Goal: Navigation & Orientation: Find specific page/section

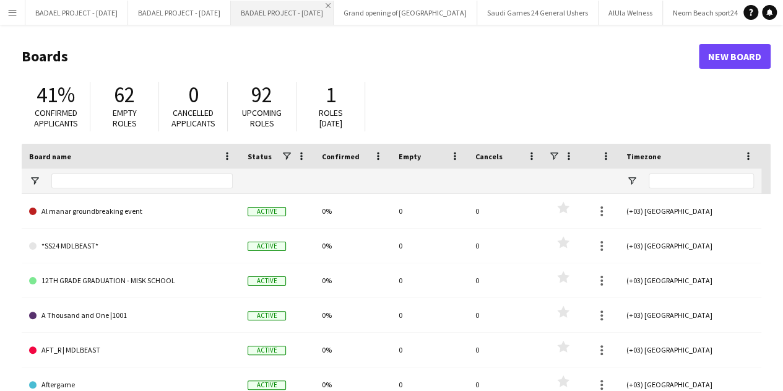
click at [331, 4] on app-icon "Close" at bounding box center [328, 5] width 5 height 5
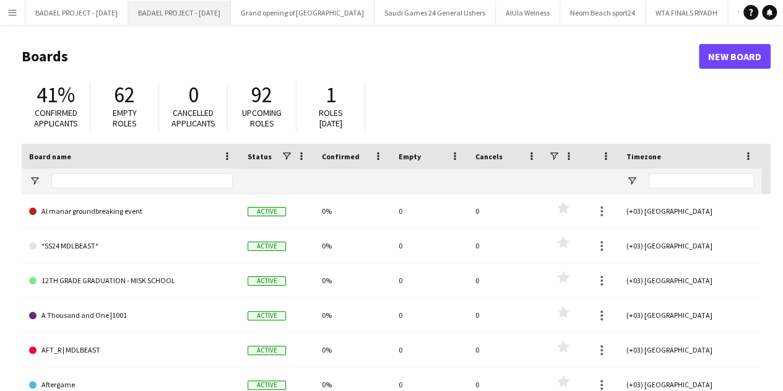
click at [206, 10] on button "BADAEL PROJECT - [DATE] Close" at bounding box center [179, 13] width 103 height 24
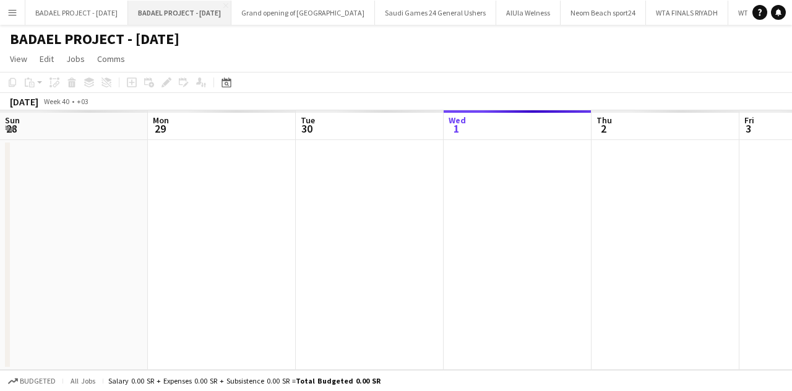
scroll to position [0, 296]
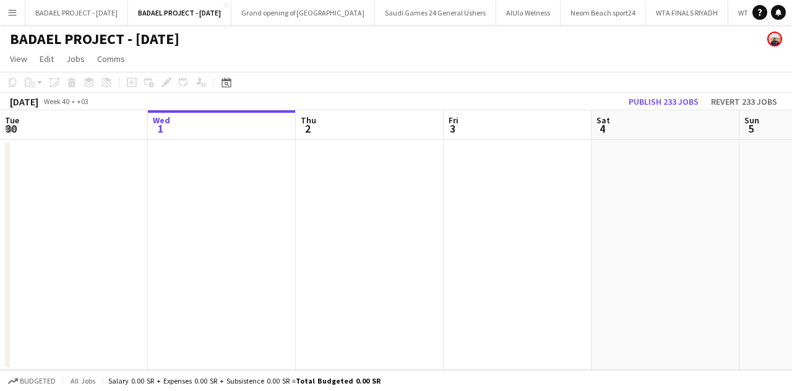
click at [9, 14] on app-icon "Menu" at bounding box center [12, 12] width 10 height 10
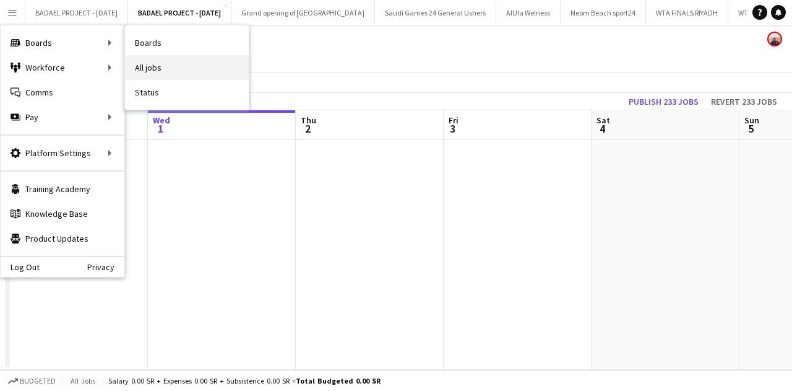
click at [149, 71] on link "All jobs" at bounding box center [187, 67] width 124 height 25
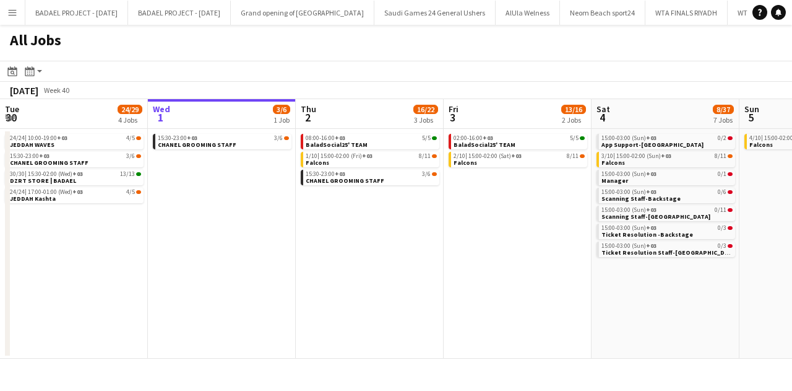
click at [17, 16] on button "Menu" at bounding box center [12, 12] width 25 height 25
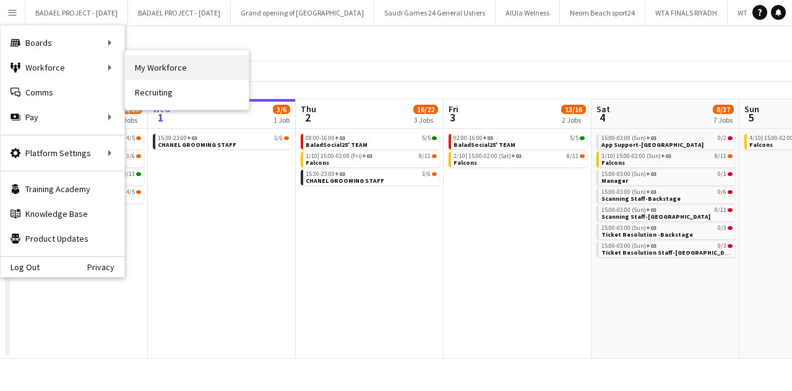
click at [150, 60] on link "My Workforce" at bounding box center [187, 67] width 124 height 25
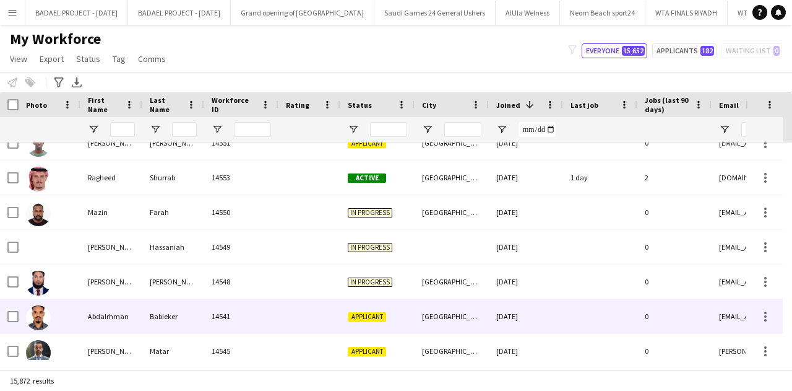
scroll to position [553, 0]
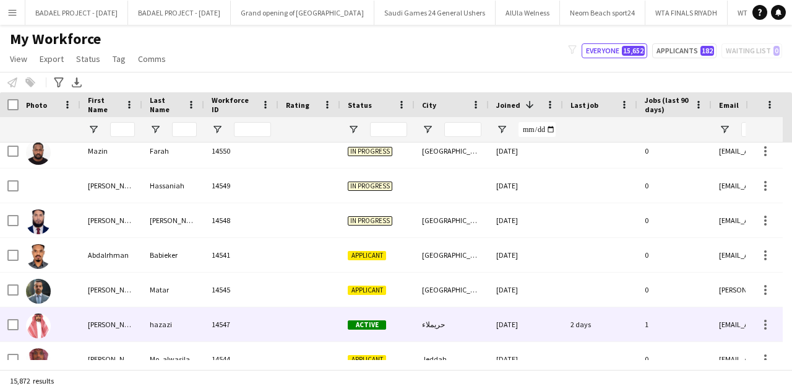
click at [384, 325] on span "Active" at bounding box center [367, 324] width 38 height 9
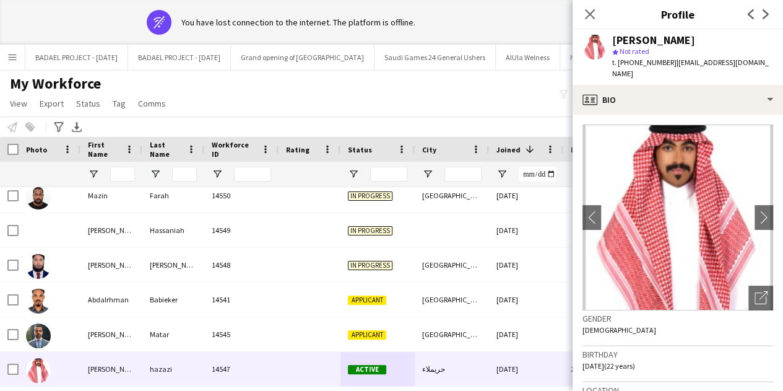
drag, startPoint x: 518, startPoint y: 94, endPoint x: 618, endPoint y: 230, distance: 169.1
click at [518, 95] on div "My Workforce View Views Default view New view Update view Delete view Edit name…" at bounding box center [391, 95] width 783 height 42
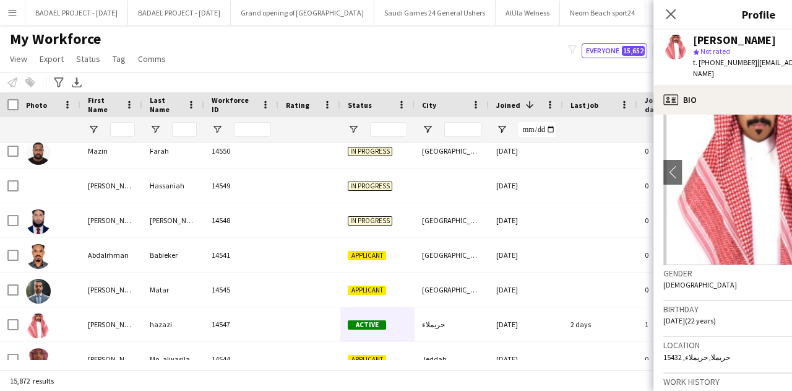
scroll to position [118, 0]
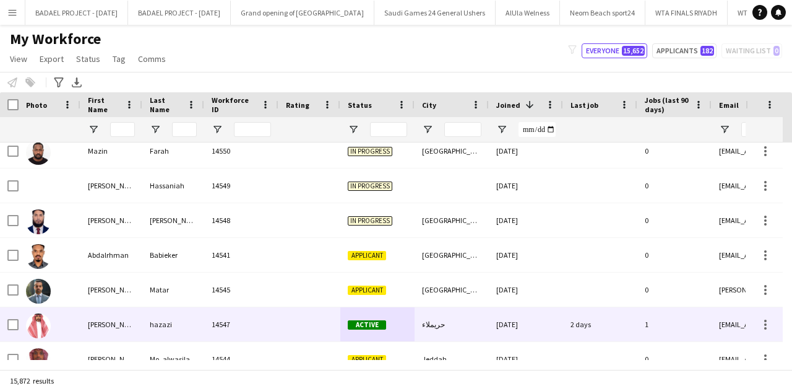
click at [556, 321] on div "25-09-2025" at bounding box center [526, 324] width 74 height 34
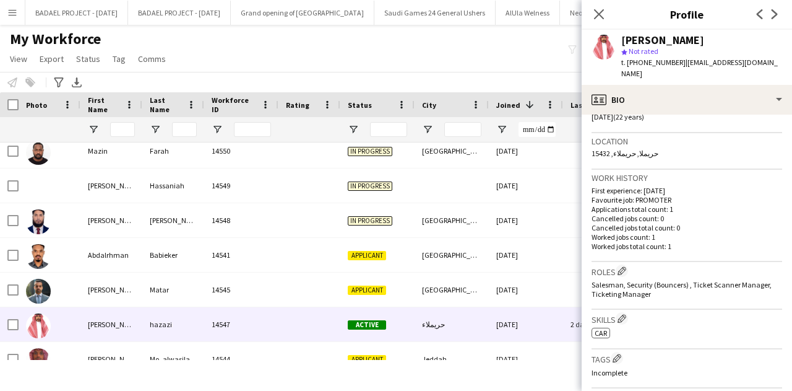
scroll to position [256, 0]
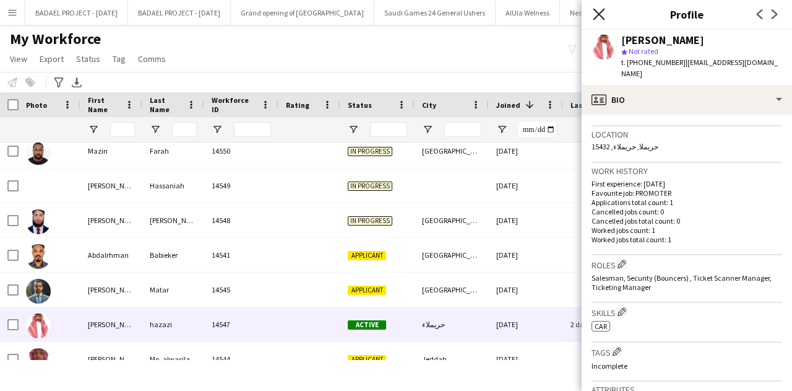
click at [599, 9] on icon "Close pop-in" at bounding box center [599, 14] width 12 height 12
